Goal: Find contact information: Obtain details needed to contact an individual or organization

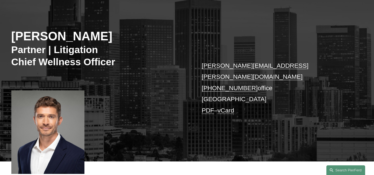
scroll to position [44, 0]
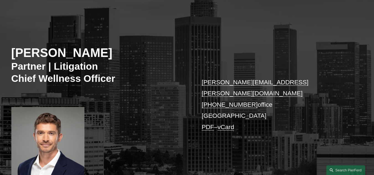
drag, startPoint x: 215, startPoint y: 56, endPoint x: 145, endPoint y: 76, distance: 73.2
click at [145, 76] on h3 "Partner | Litigation Chief Wellness Officer" at bounding box center [99, 73] width 176 height 24
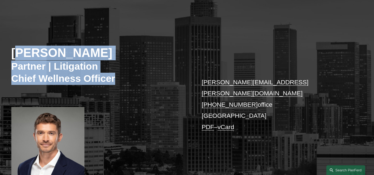
drag, startPoint x: 133, startPoint y: 83, endPoint x: 19, endPoint y: 46, distance: 120.5
click at [19, 46] on div "[PERSON_NAME] Partner | Litigation Chief Wellness Officer [PERSON_NAME][EMAIL_A…" at bounding box center [187, 96] width 374 height 163
drag, startPoint x: 0, startPoint y: 64, endPoint x: 27, endPoint y: 63, distance: 26.8
click at [0, 63] on div "[PERSON_NAME] Partner | Litigation Chief Wellness Officer [PERSON_NAME][EMAIL_A…" at bounding box center [187, 96] width 374 height 163
click at [132, 79] on h3 "Partner | Litigation Chief Wellness Officer" at bounding box center [99, 73] width 176 height 24
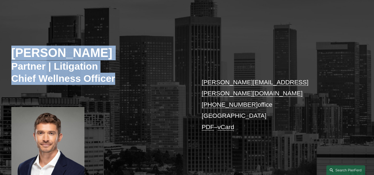
drag, startPoint x: 100, startPoint y: 72, endPoint x: 6, endPoint y: 49, distance: 97.7
click at [6, 49] on div "[PERSON_NAME] Partner | Litigation Chief Wellness Officer [PERSON_NAME][EMAIL_A…" at bounding box center [187, 96] width 374 height 163
copy div "[PERSON_NAME] Partner | Litigation Chief Wellness Officer"
click at [116, 90] on div "[PERSON_NAME] Partner | Litigation Chief Wellness Officer [PERSON_NAME][EMAIL_A…" at bounding box center [187, 96] width 374 height 163
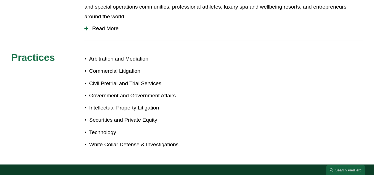
scroll to position [410, 0]
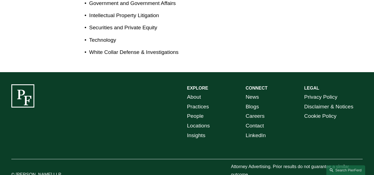
drag, startPoint x: 64, startPoint y: 158, endPoint x: 16, endPoint y: 156, distance: 47.6
click at [16, 171] on p "© [PERSON_NAME] LLP" at bounding box center [47, 175] width 73 height 8
copy p "[PERSON_NAME] LLP"
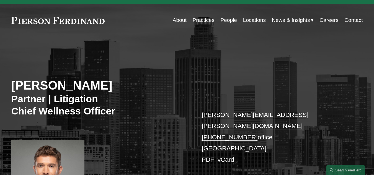
scroll to position [0, 0]
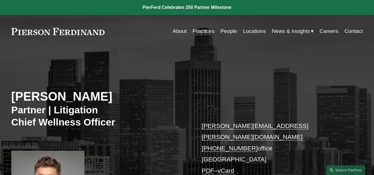
click at [161, 116] on h3 "Partner | Litigation Chief Wellness Officer" at bounding box center [99, 116] width 176 height 24
drag, startPoint x: 249, startPoint y: 142, endPoint x: 199, endPoint y: 124, distance: 53.0
click at [199, 124] on div "[PERSON_NAME] Partner | Litigation Chief Wellness Officer [PERSON_NAME][EMAIL_A…" at bounding box center [187, 140] width 374 height 163
copy p "[PERSON_NAME][EMAIL_ADDRESS][PERSON_NAME][DOMAIN_NAME] [PHONE_NUMBER]"
click at [164, 75] on div "[PERSON_NAME] Partner | Litigation Chief Wellness Officer [PERSON_NAME][EMAIL_A…" at bounding box center [187, 140] width 374 height 163
